Goal: Task Accomplishment & Management: Complete application form

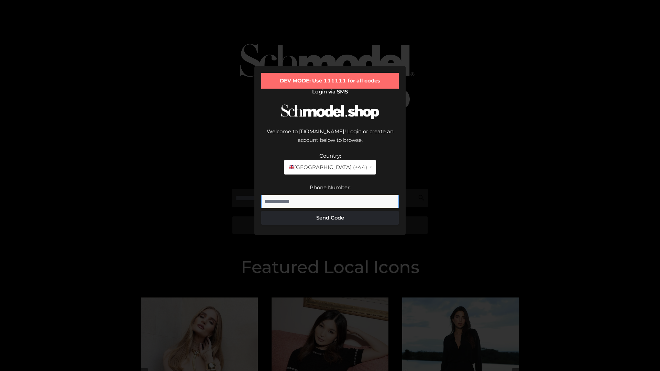
click at [330, 195] on input "Phone Number:" at bounding box center [329, 202] width 137 height 14
type input "**********"
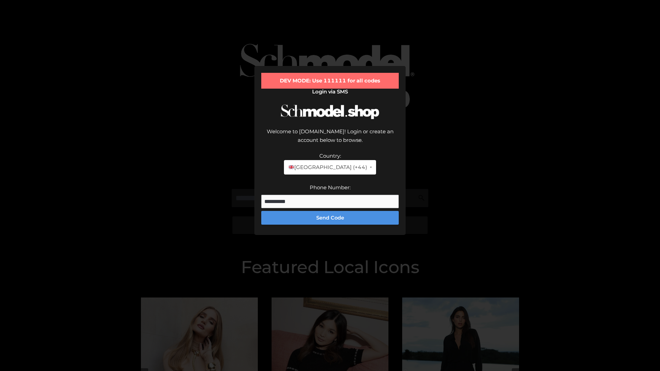
click at [330, 211] on button "Send Code" at bounding box center [329, 218] width 137 height 14
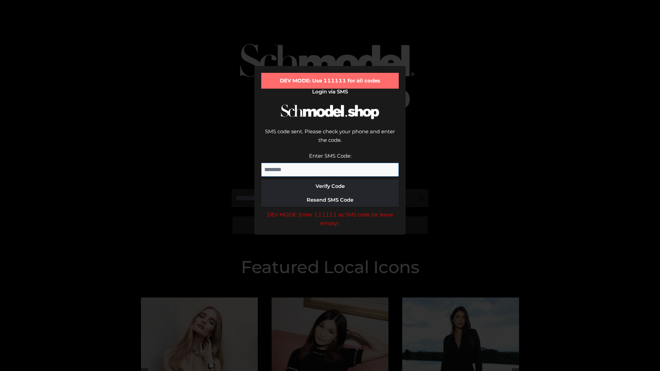
click at [330, 163] on input "Enter SMS Code:" at bounding box center [329, 170] width 137 height 14
type input "******"
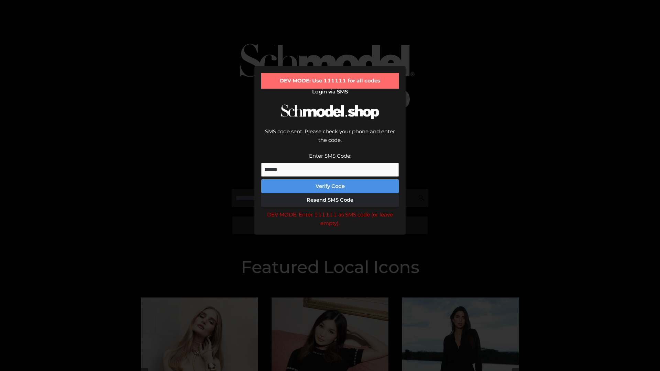
click at [330, 179] on button "Verify Code" at bounding box center [329, 186] width 137 height 14
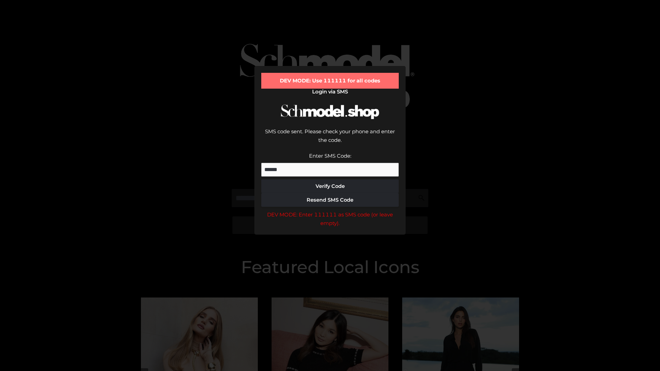
click at [330, 210] on div "DEV MODE: Enter 111111 as SMS code (or leave empty)." at bounding box center [329, 219] width 137 height 18
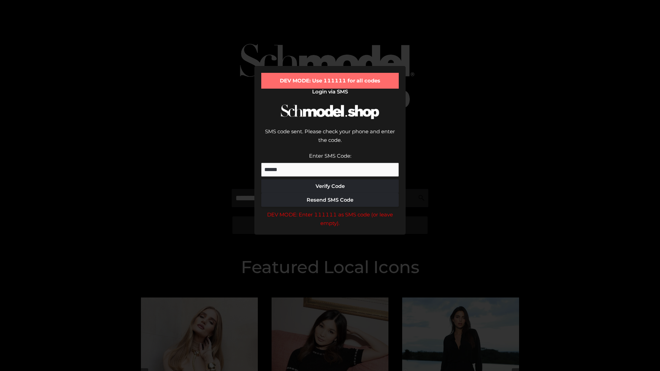
click at [330, 210] on div "DEV MODE: Enter 111111 as SMS code (or leave empty)." at bounding box center [329, 219] width 137 height 18
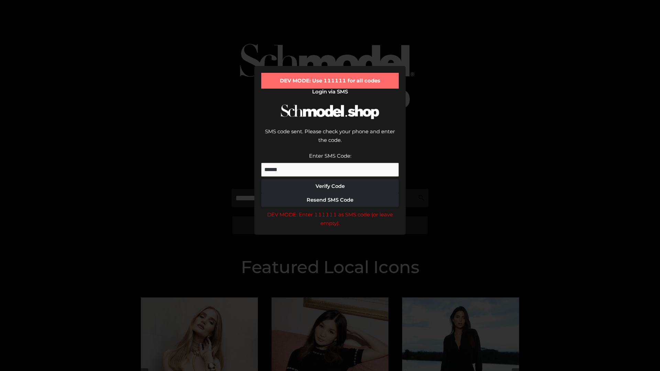
click at [330, 210] on div "DEV MODE: Enter 111111 as SMS code (or leave empty)." at bounding box center [329, 219] width 137 height 18
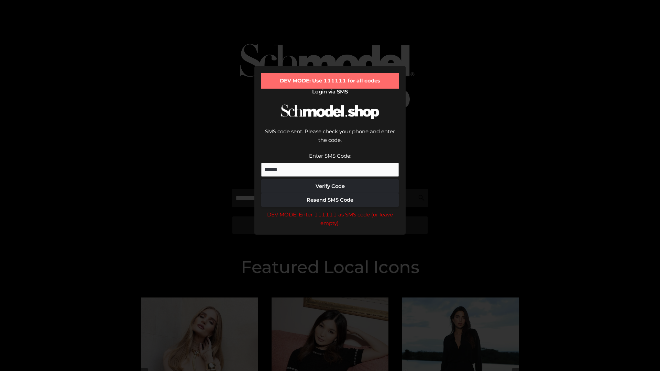
click at [330, 210] on div "DEV MODE: Enter 111111 as SMS code (or leave empty)." at bounding box center [329, 219] width 137 height 18
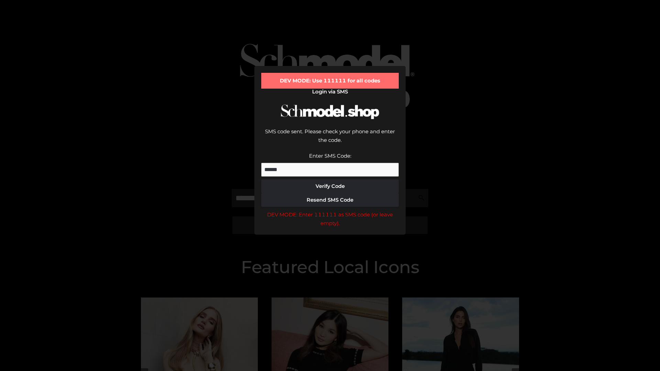
click at [330, 210] on div "DEV MODE: Enter 111111 as SMS code (or leave empty)." at bounding box center [329, 219] width 137 height 18
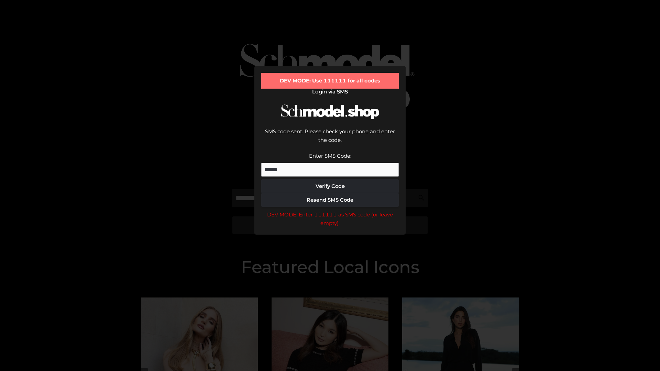
click at [330, 210] on div "DEV MODE: Enter 111111 as SMS code (or leave empty)." at bounding box center [329, 219] width 137 height 18
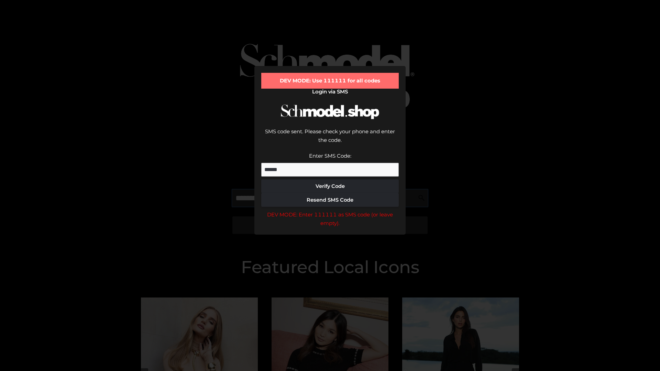
scroll to position [0, 35]
click at [330, 210] on div "DEV MODE: Enter 111111 as SMS code (or leave empty)." at bounding box center [329, 219] width 137 height 18
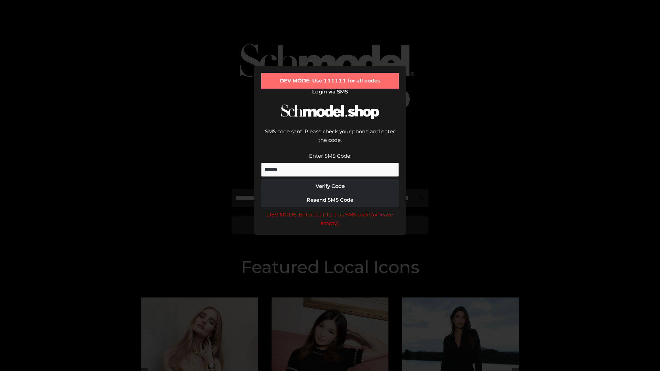
click at [330, 210] on div "DEV MODE: Enter 111111 as SMS code (or leave empty)." at bounding box center [329, 219] width 137 height 18
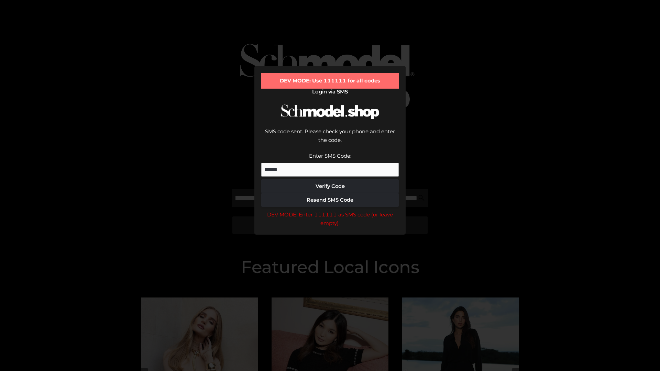
scroll to position [0, 75]
click at [330, 210] on div "DEV MODE: Enter 111111 as SMS code (or leave empty)." at bounding box center [329, 219] width 137 height 18
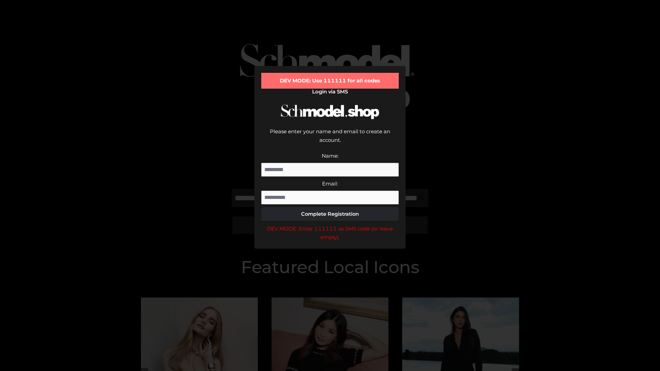
click at [330, 224] on div "DEV MODE: Enter 111111 as SMS code (or leave empty)." at bounding box center [329, 233] width 137 height 18
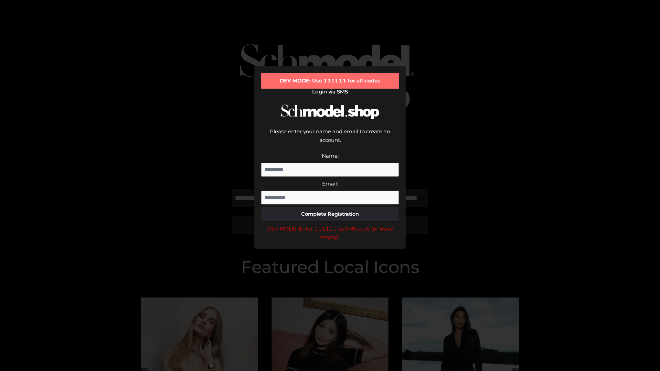
scroll to position [0, 110]
click at [330, 224] on div "DEV MODE: Enter 111111 as SMS code (or leave empty)." at bounding box center [329, 233] width 137 height 18
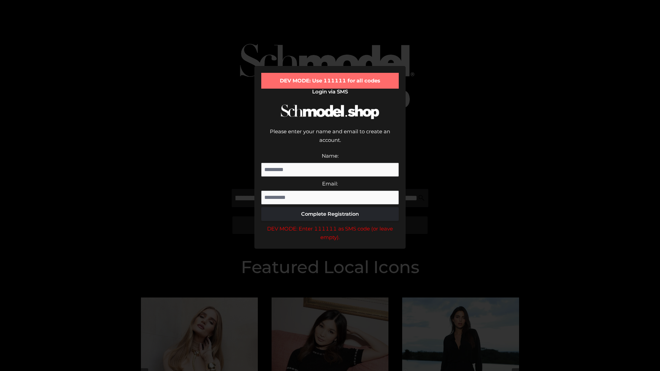
click at [330, 224] on div "DEV MODE: Enter 111111 as SMS code (or leave empty)." at bounding box center [329, 233] width 137 height 18
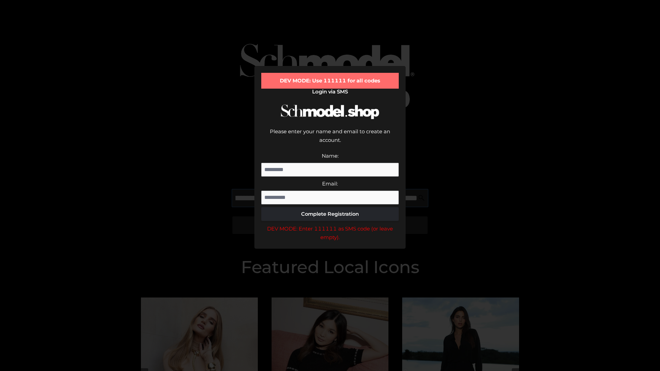
scroll to position [0, 149]
click at [330, 224] on div "DEV MODE: Enter 111111 as SMS code (or leave empty)." at bounding box center [329, 233] width 137 height 18
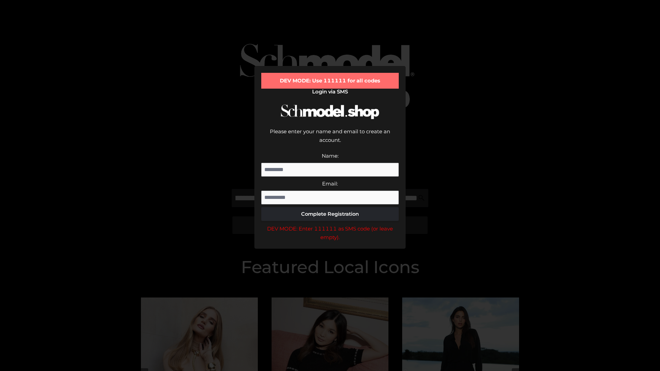
click at [330, 224] on div "DEV MODE: Enter 111111 as SMS code (or leave empty)." at bounding box center [329, 233] width 137 height 18
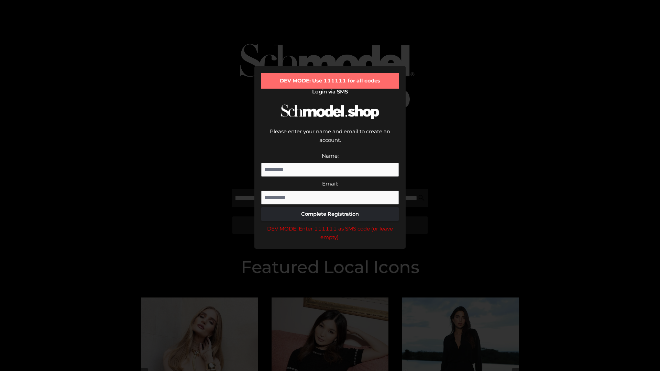
scroll to position [0, 191]
click at [330, 224] on div "DEV MODE: Enter 111111 as SMS code (or leave empty)." at bounding box center [329, 233] width 137 height 18
type input "**********"
